Goal: Check status: Check status

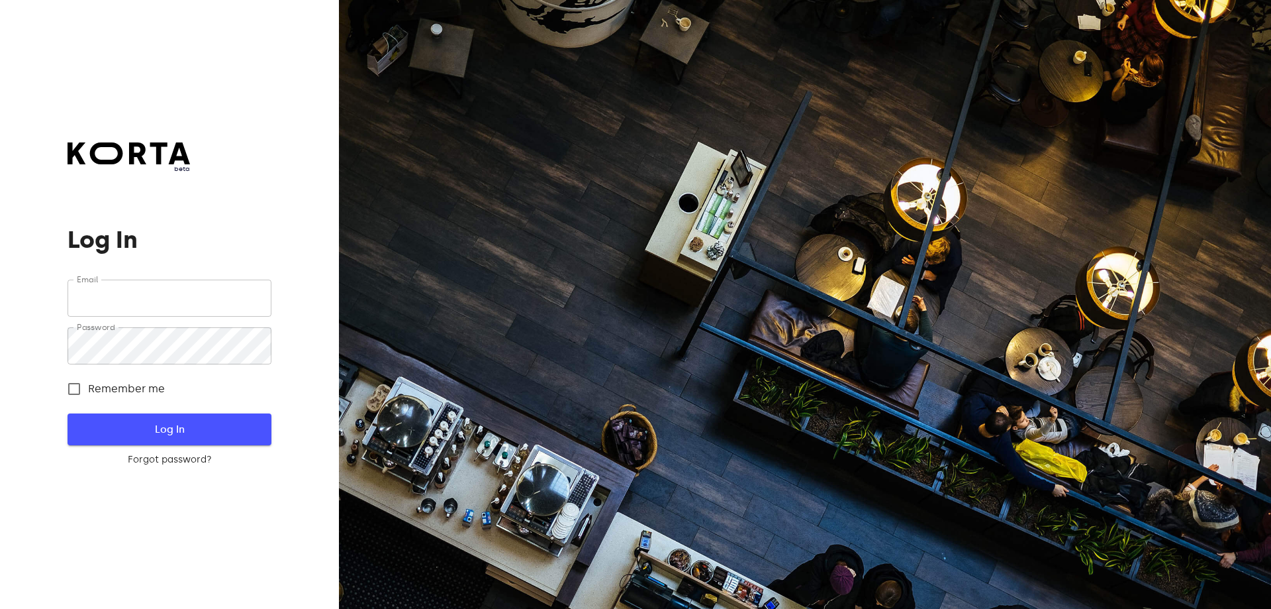
type input "[EMAIL_ADDRESS][DOMAIN_NAME]"
click at [146, 422] on span "Log In" at bounding box center [169, 428] width 161 height 17
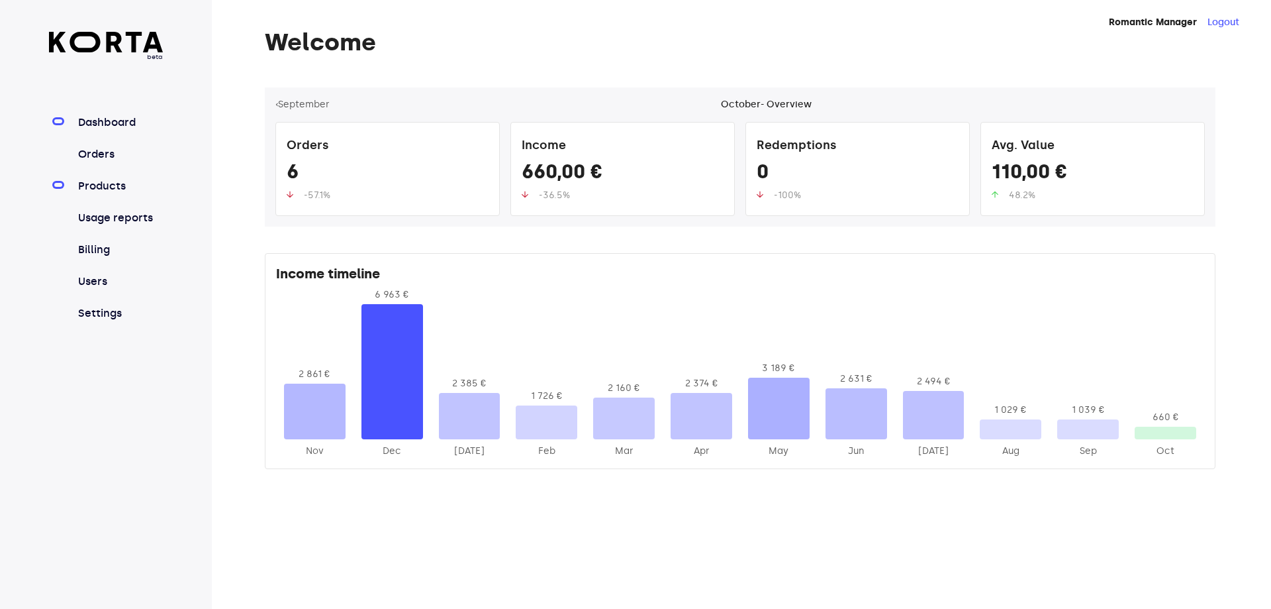
click at [120, 181] on link "Products" at bounding box center [119, 186] width 88 height 16
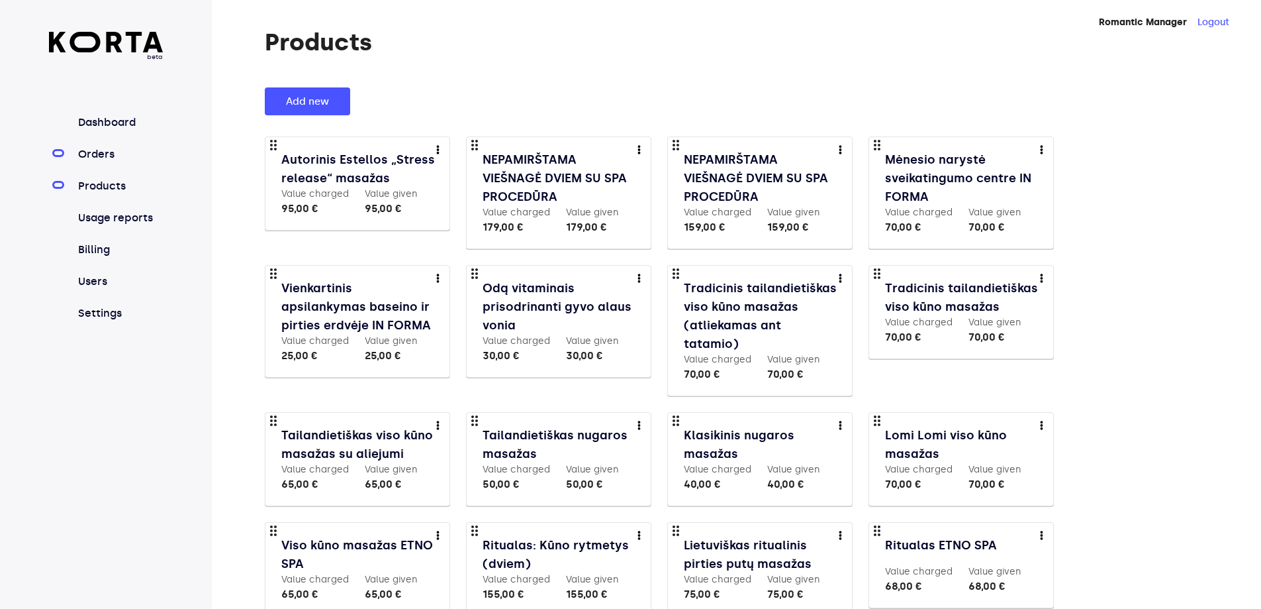
click at [95, 158] on link "Orders" at bounding box center [119, 154] width 88 height 16
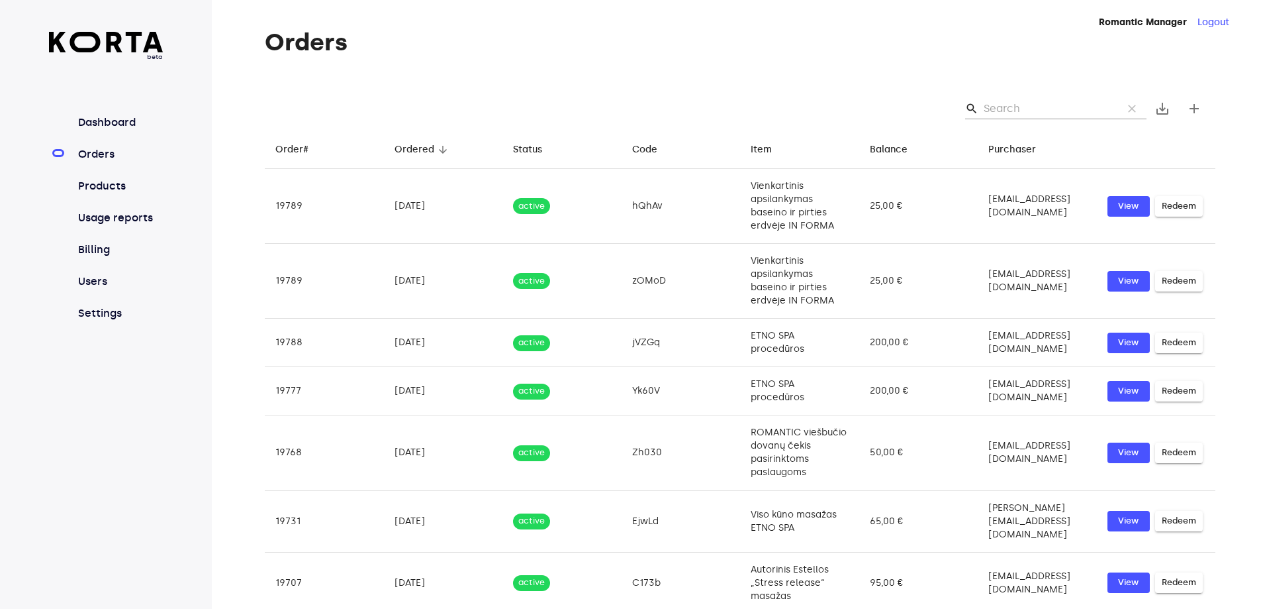
click at [1012, 110] on input "Search" at bounding box center [1048, 108] width 128 height 21
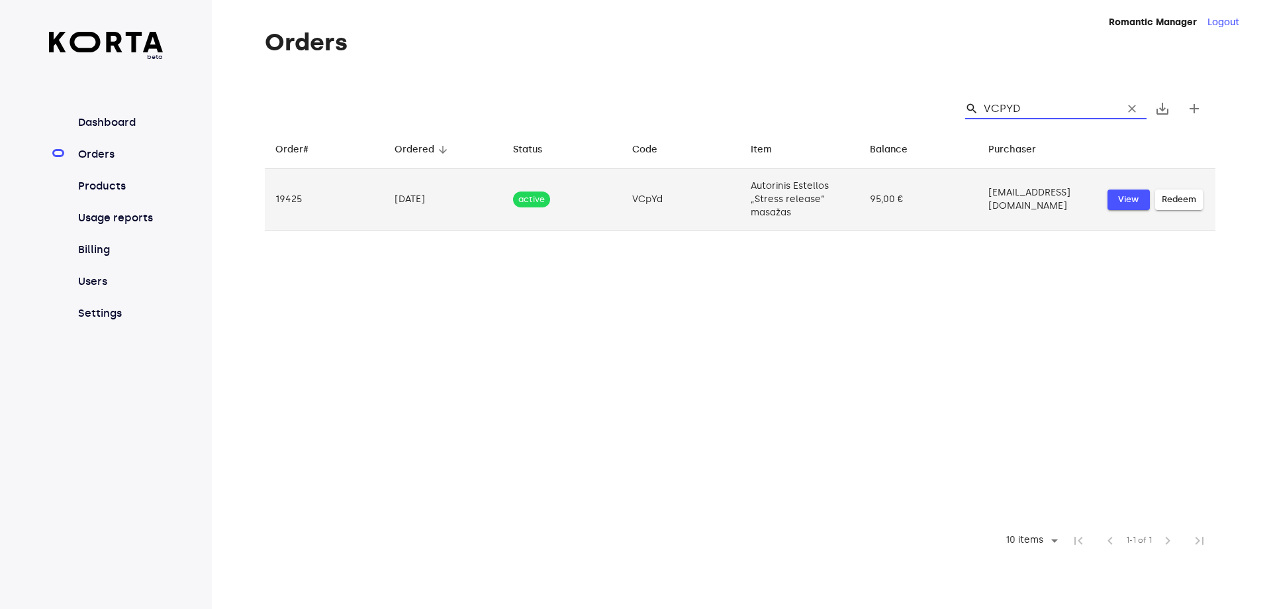
type input "VCPYD"
click at [1127, 201] on span "View" at bounding box center [1128, 199] width 29 height 15
